Goal: Task Accomplishment & Management: Use online tool/utility

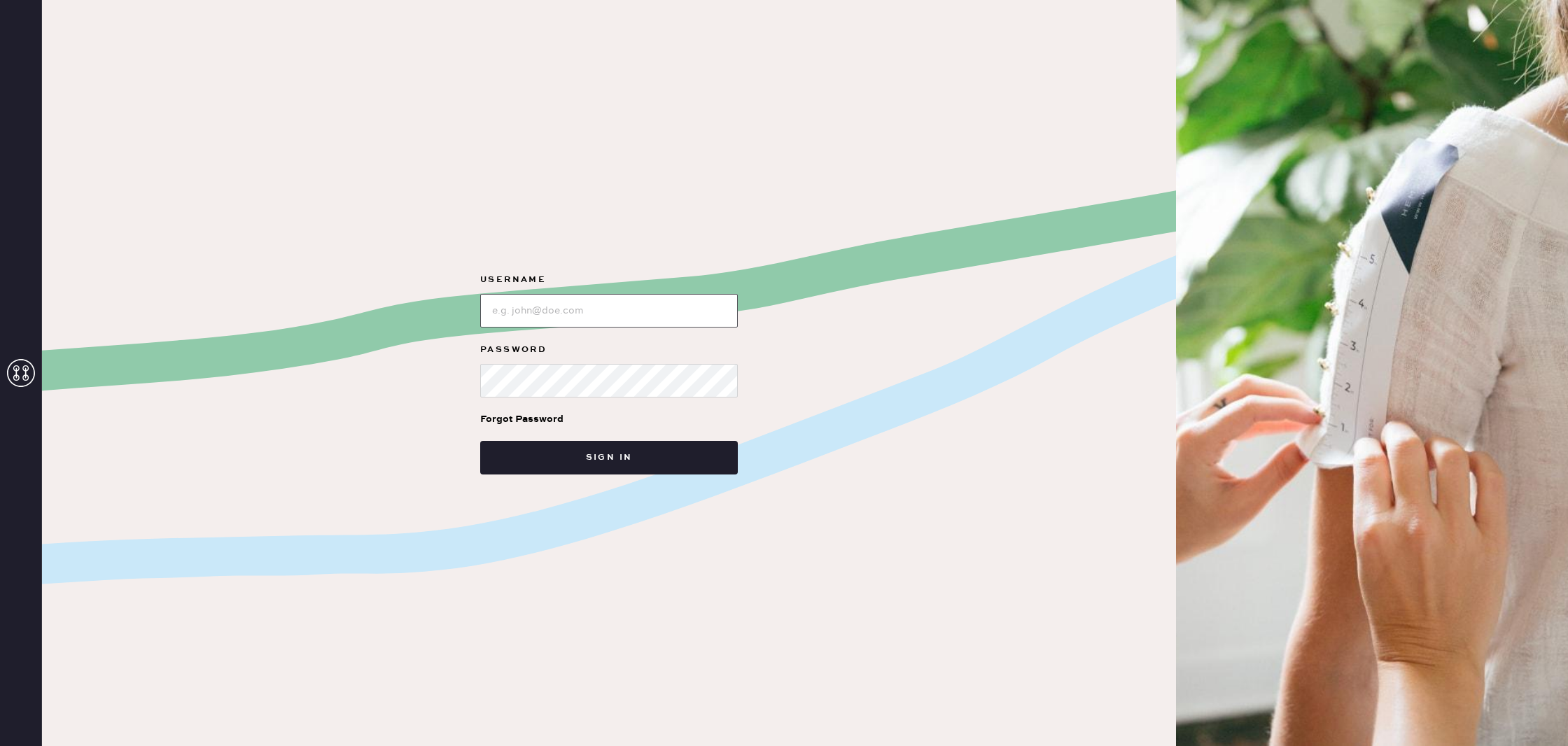
type input "reformationcharleston"
click at [622, 452] on button "Sign in" at bounding box center [608, 457] width 257 height 34
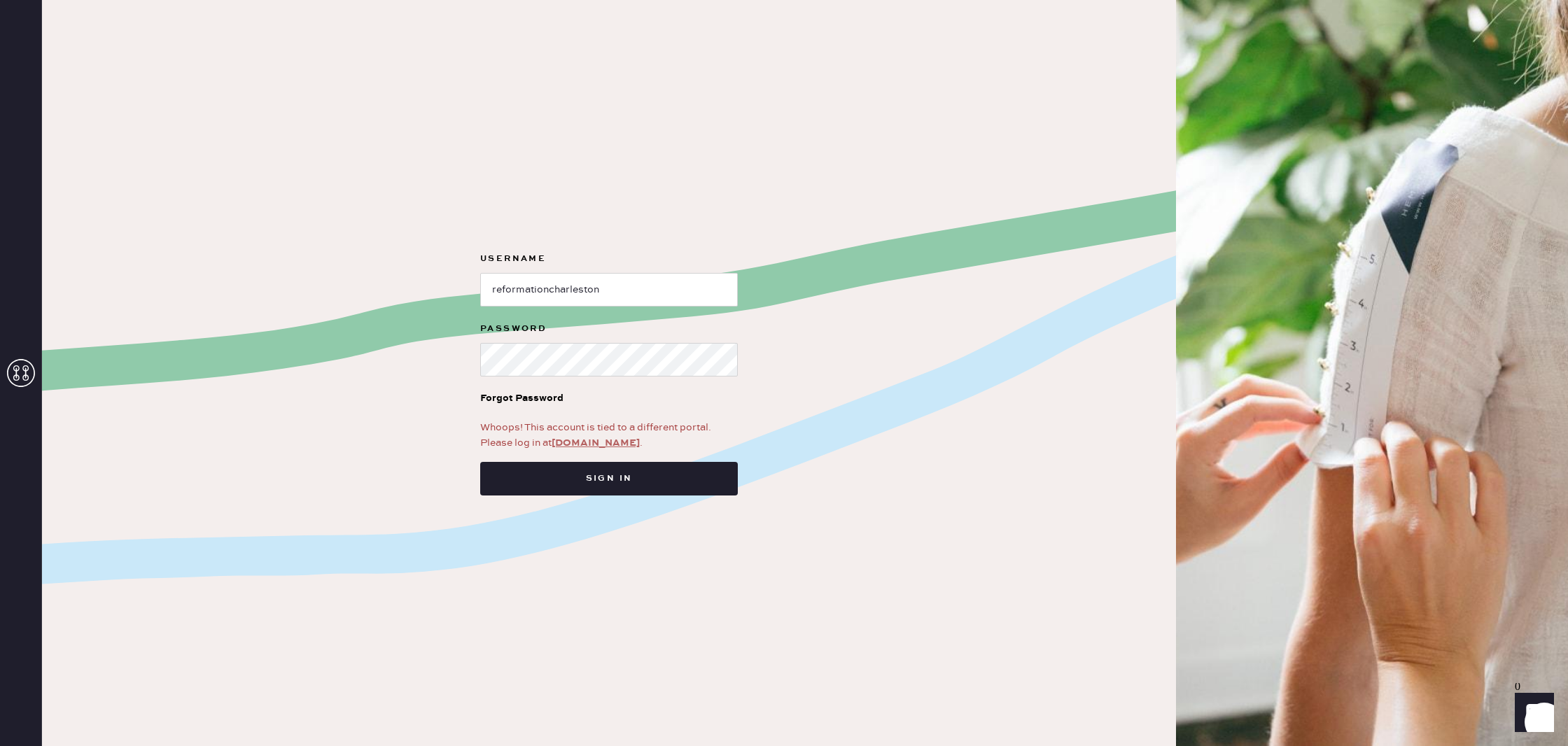
click at [586, 441] on link "app.hemster.co" at bounding box center [596, 443] width 88 height 13
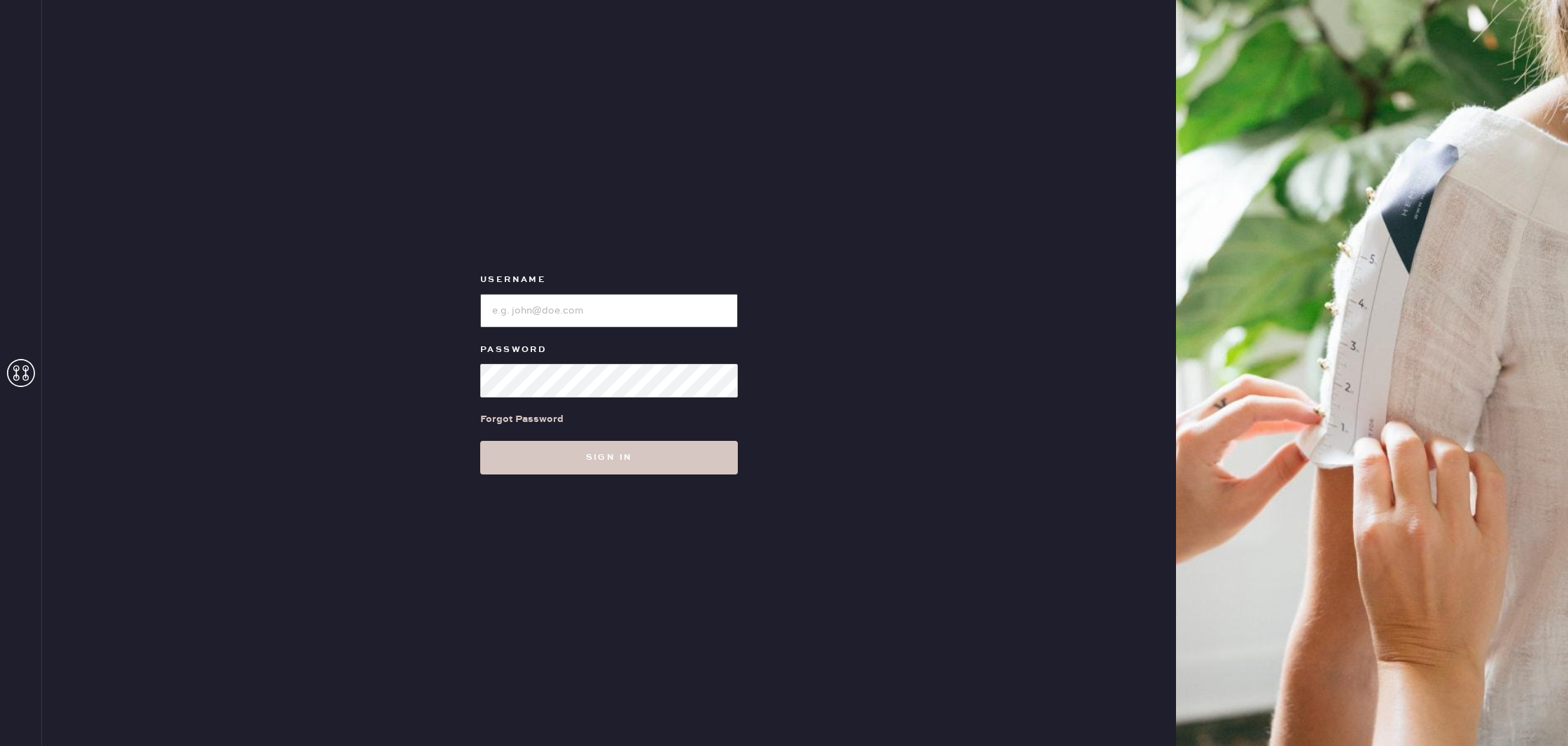
type input "reformationcharleston"
click at [655, 456] on button "Sign in" at bounding box center [608, 457] width 257 height 34
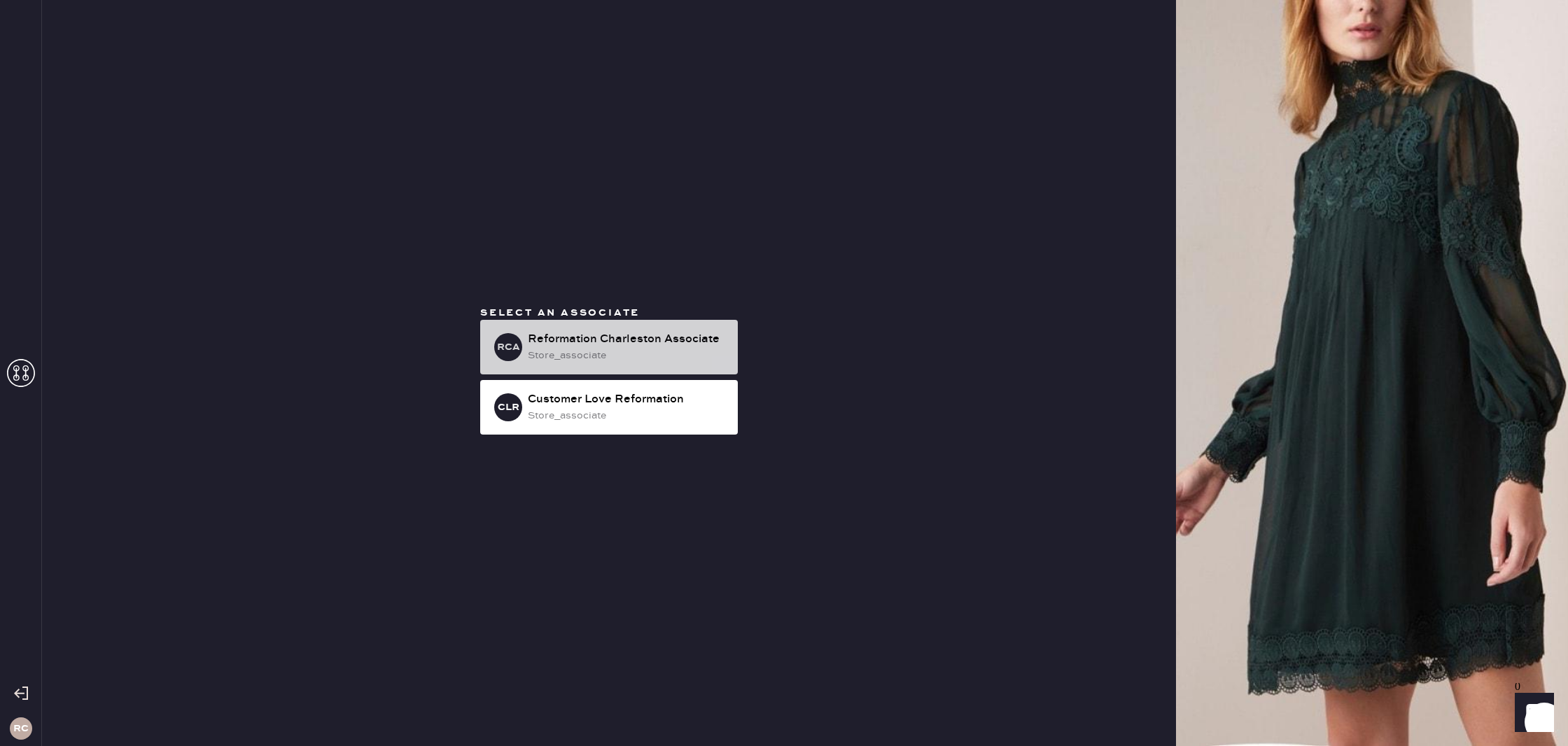
click at [693, 338] on div "Reformation Charleston Associate" at bounding box center [627, 339] width 199 height 17
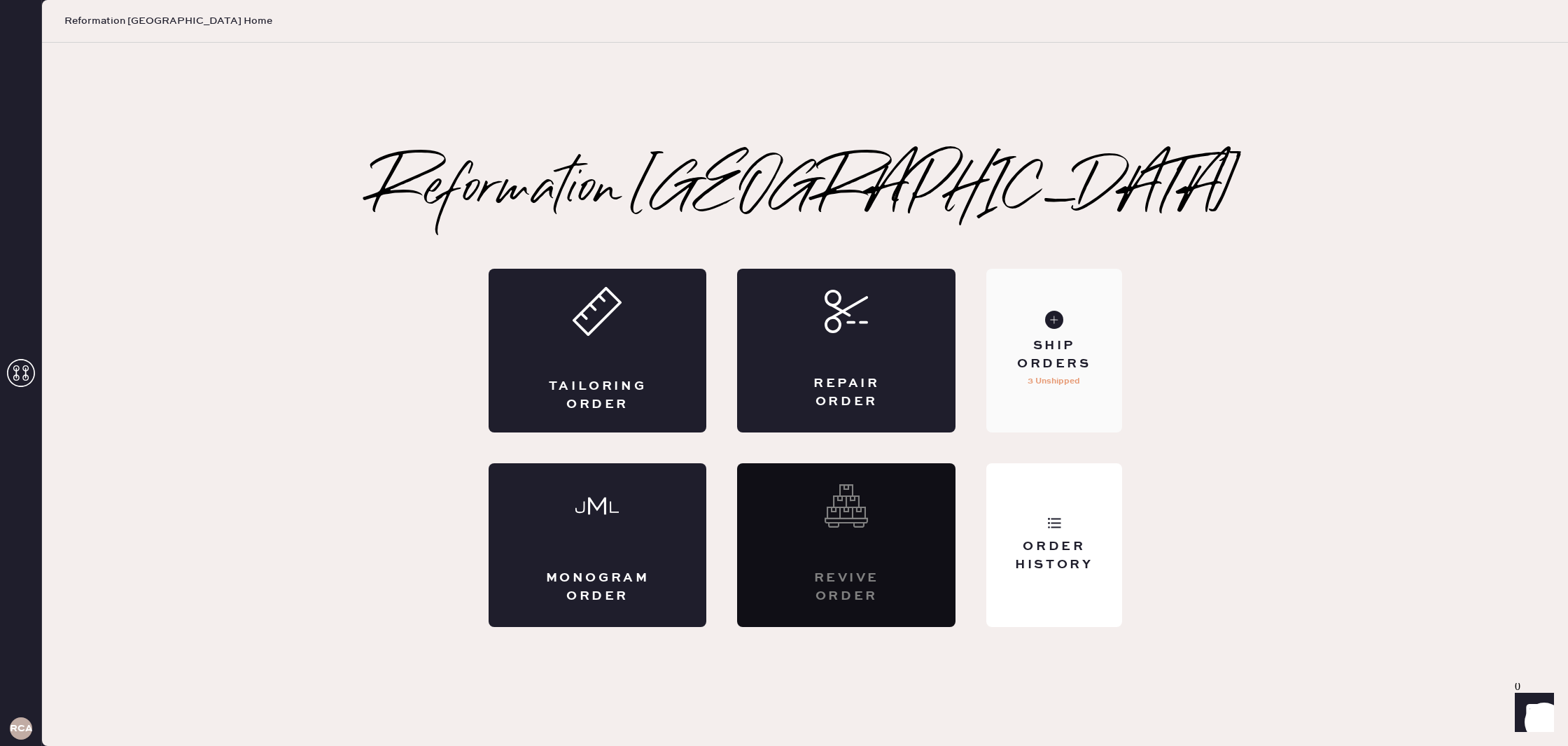
click at [1096, 342] on div "Ship Orders" at bounding box center [1053, 355] width 113 height 35
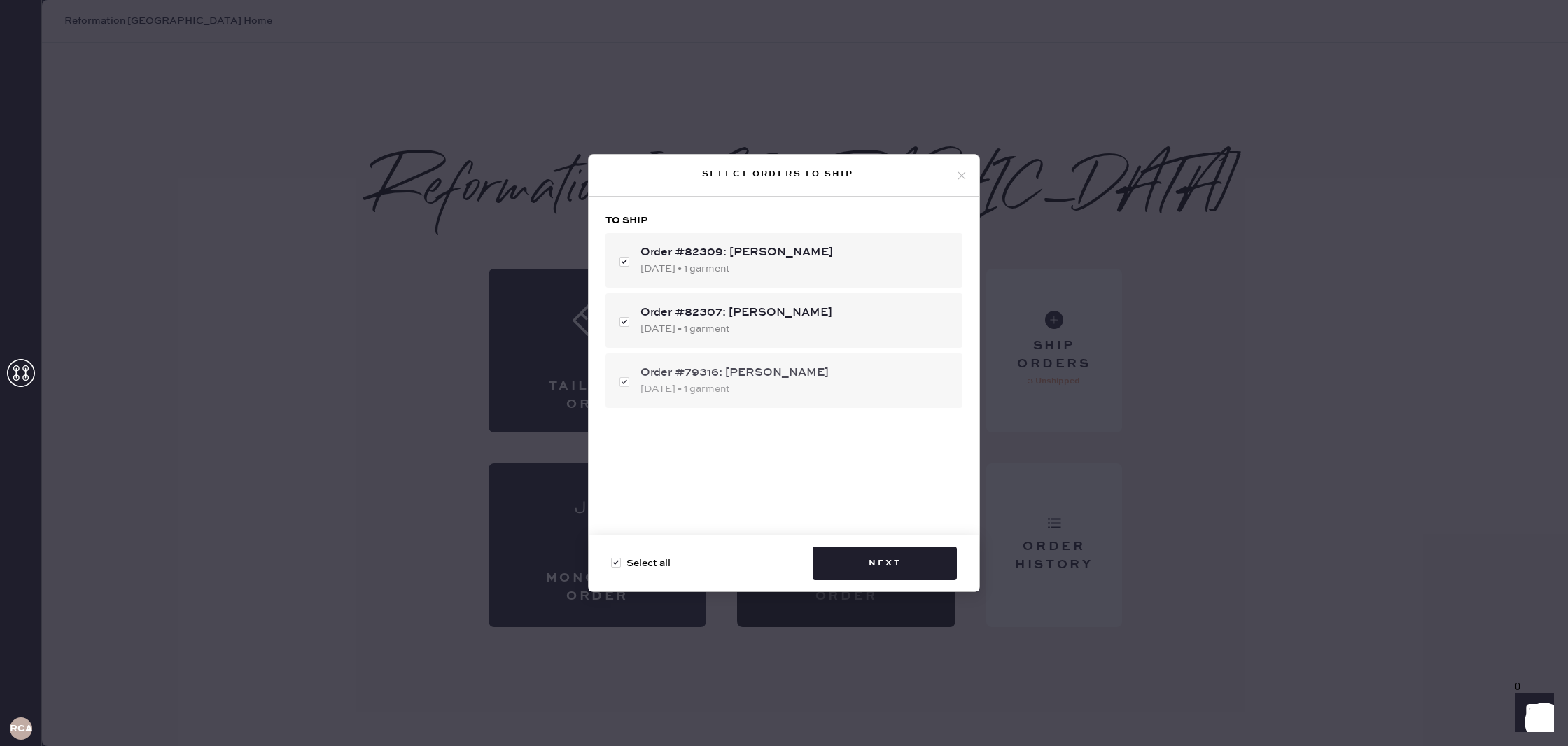
click at [623, 382] on div "Order #79316: [PERSON_NAME] [DATE] • 1 garment" at bounding box center [784, 380] width 357 height 54
checkbox input "false"
click at [900, 569] on button "Next" at bounding box center [885, 563] width 144 height 34
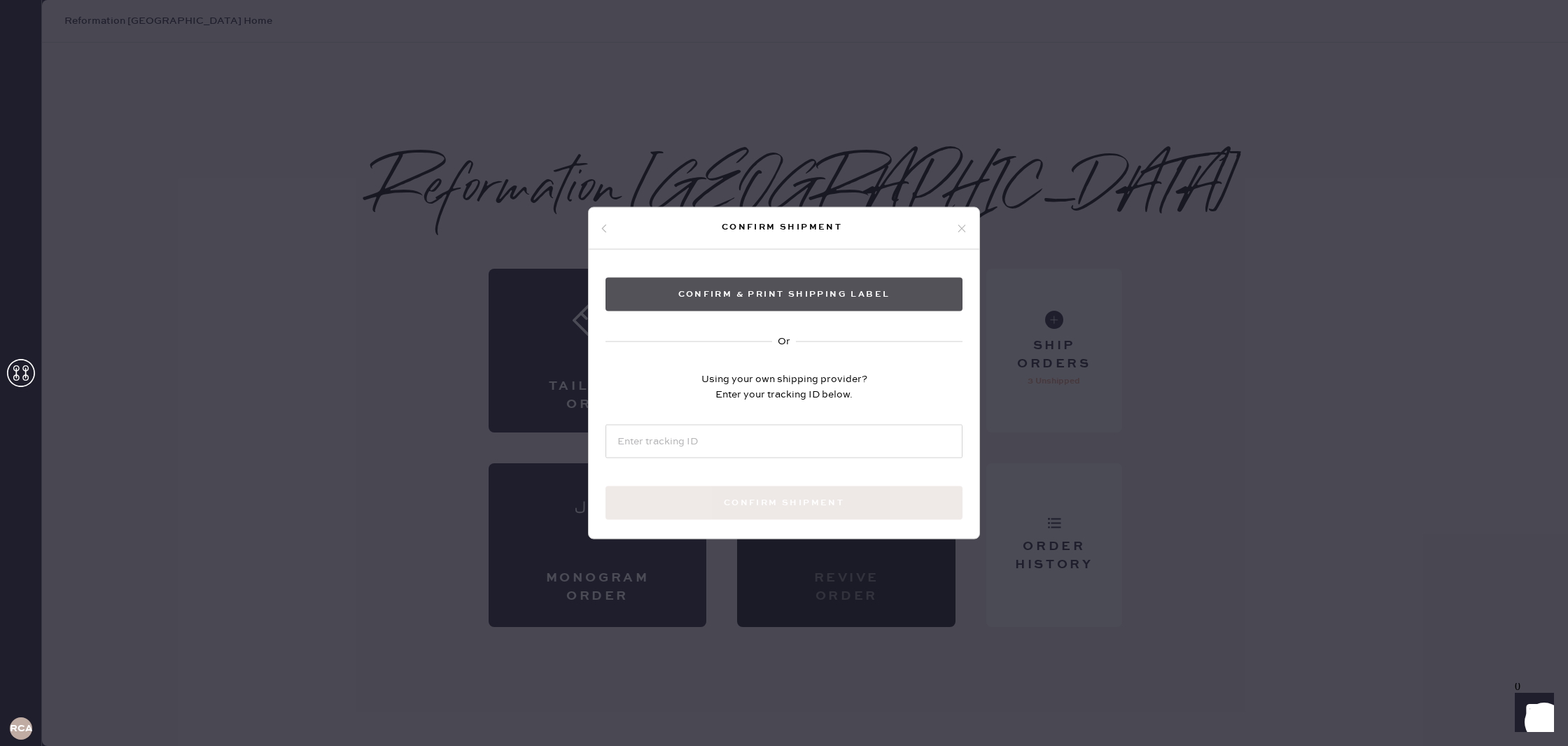
click at [862, 292] on button "Confirm & Print shipping label" at bounding box center [784, 294] width 357 height 34
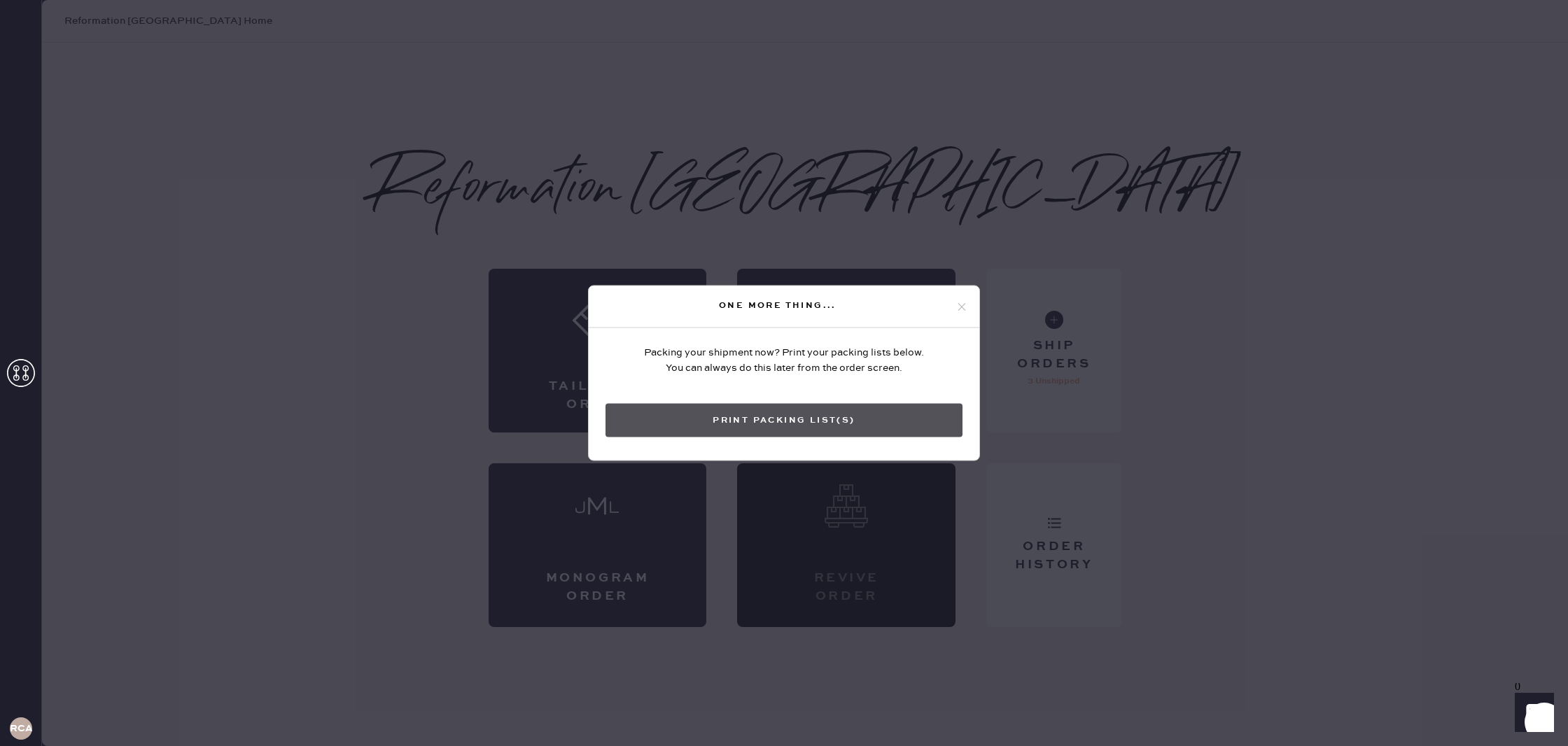
click at [828, 425] on button "Print Packing List(s)" at bounding box center [784, 420] width 357 height 34
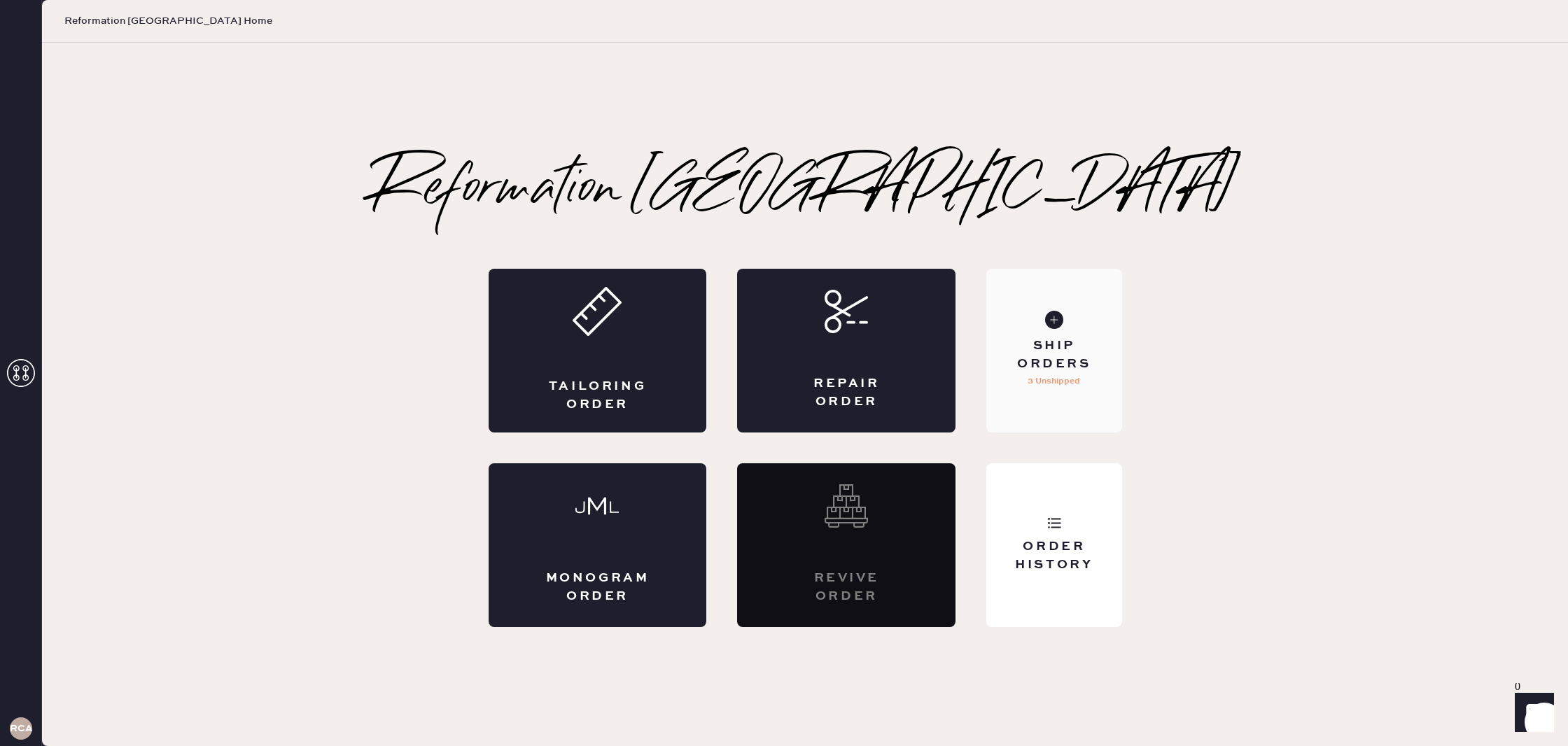
click at [1078, 383] on p "3 Unshipped" at bounding box center [1054, 381] width 53 height 17
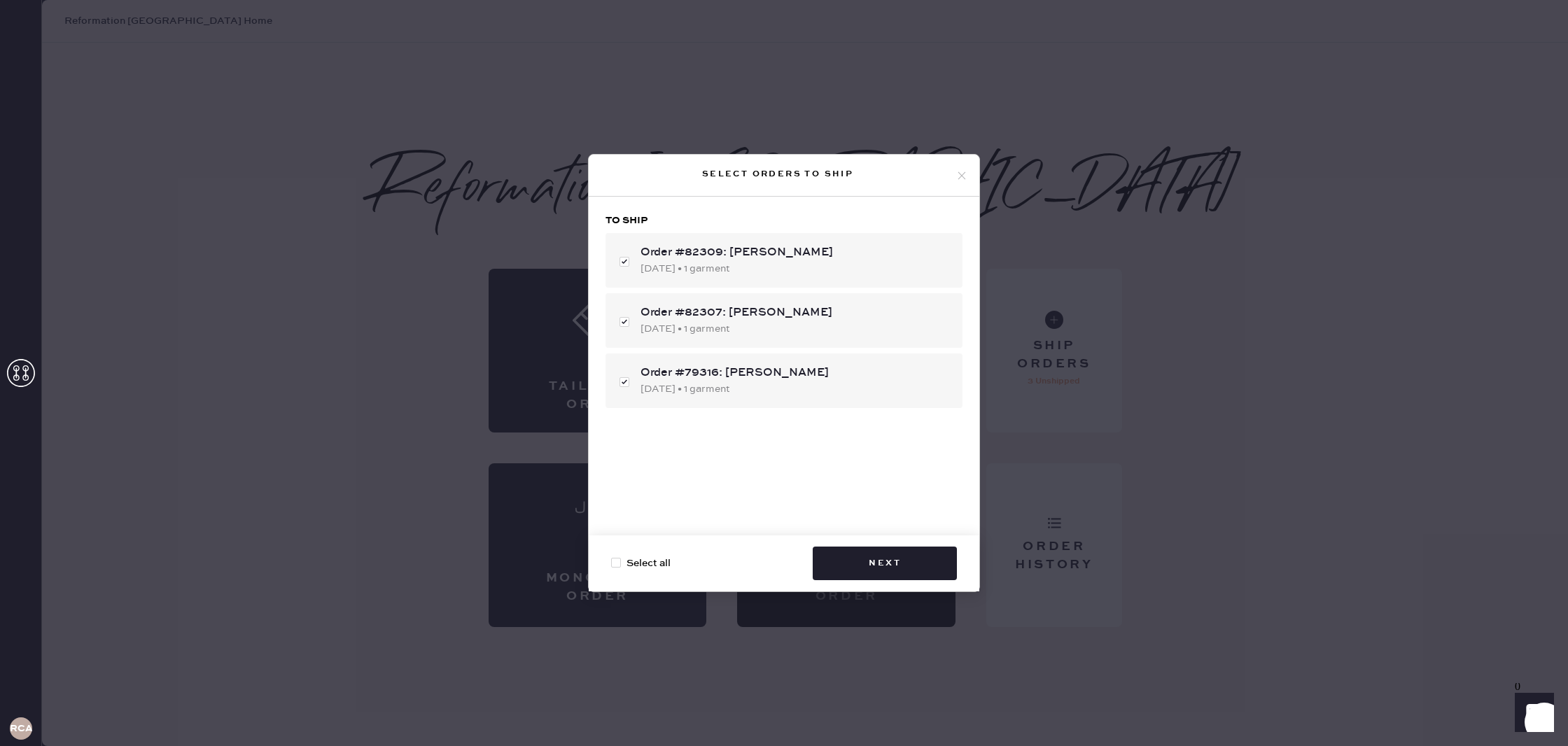
checkbox input "true"
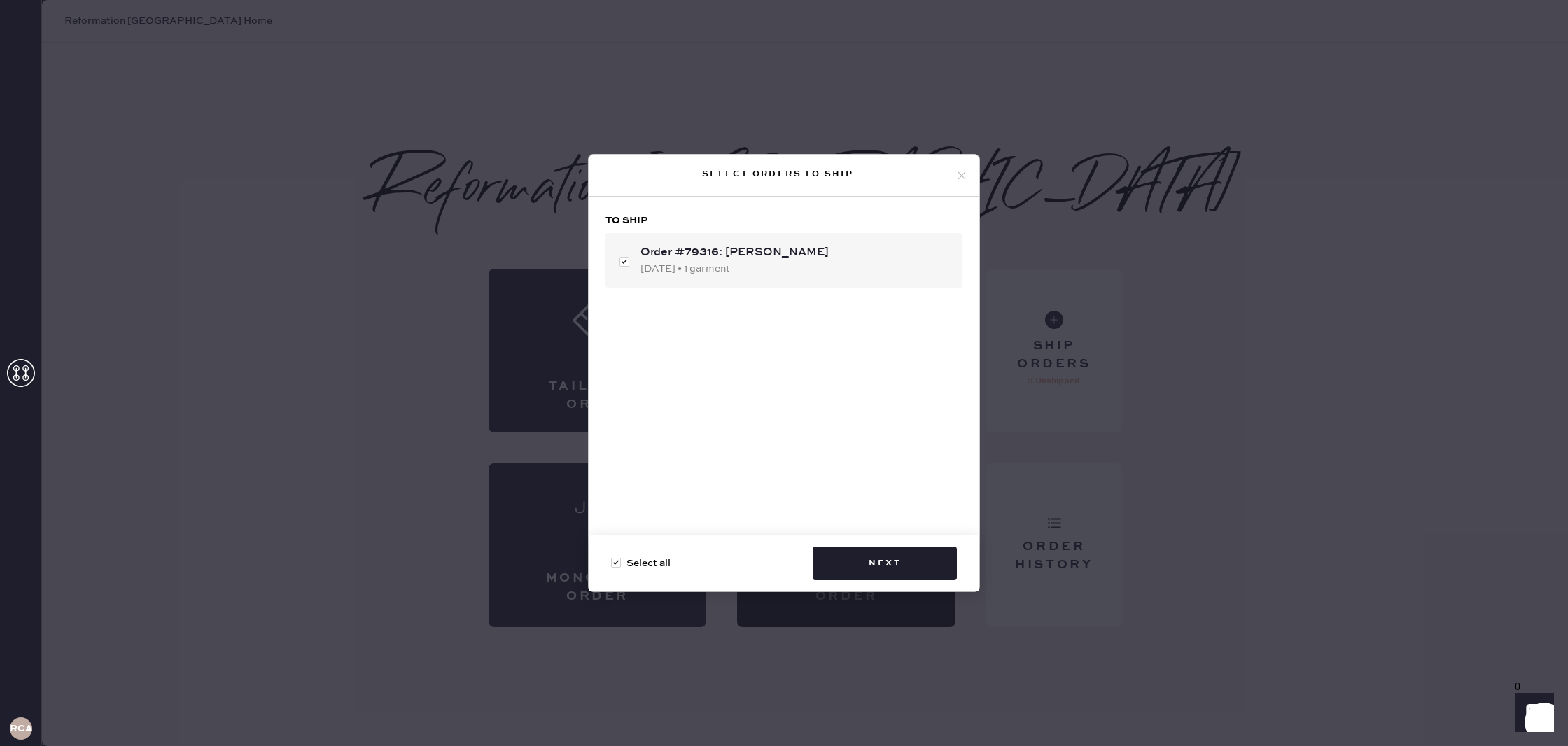
click at [964, 177] on icon at bounding box center [962, 175] width 13 height 13
